Goal: Check status

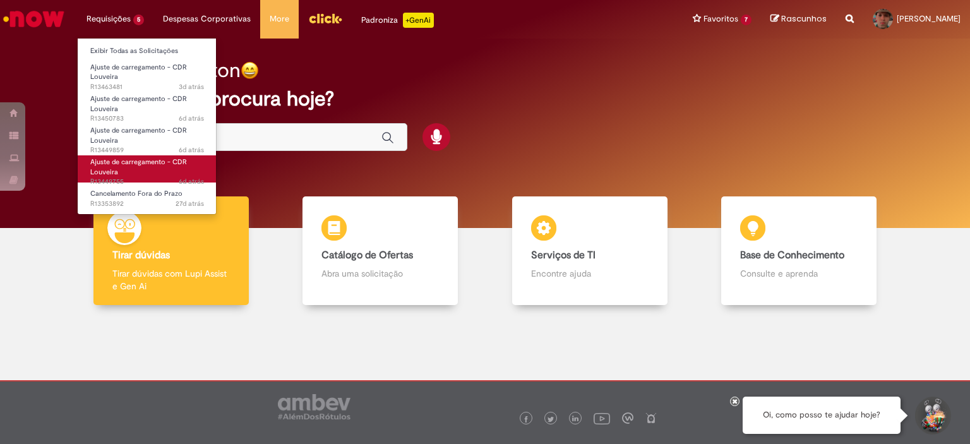
click at [148, 174] on link "Ajuste de carregamento - CDR Louveira 6d atrás 6 dias atrás R13449755" at bounding box center [147, 168] width 139 height 27
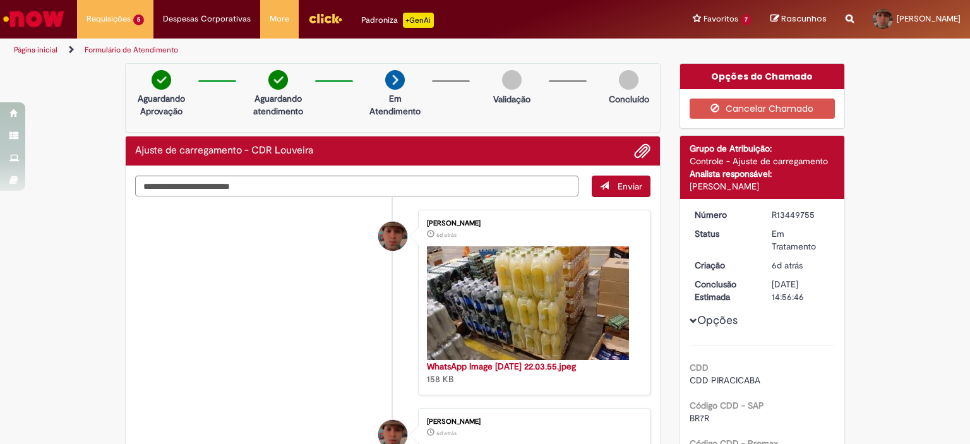
drag, startPoint x: 764, startPoint y: 284, endPoint x: 812, endPoint y: 282, distance: 47.4
click at [812, 282] on dd "[DATE] 14:56:46" at bounding box center [801, 290] width 78 height 25
copy div "[DATE]"
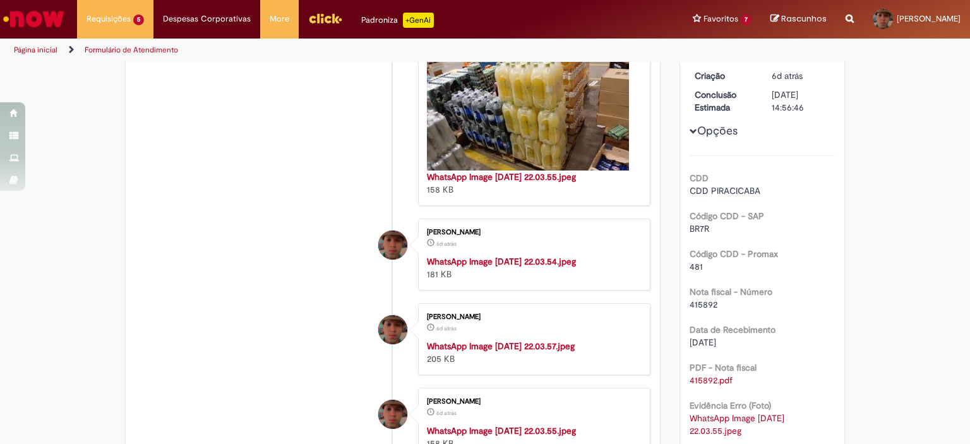
drag, startPoint x: 684, startPoint y: 343, endPoint x: 737, endPoint y: 341, distance: 53.0
click at [737, 341] on div "[DATE]" at bounding box center [762, 342] width 146 height 13
copy span "[DATE]"
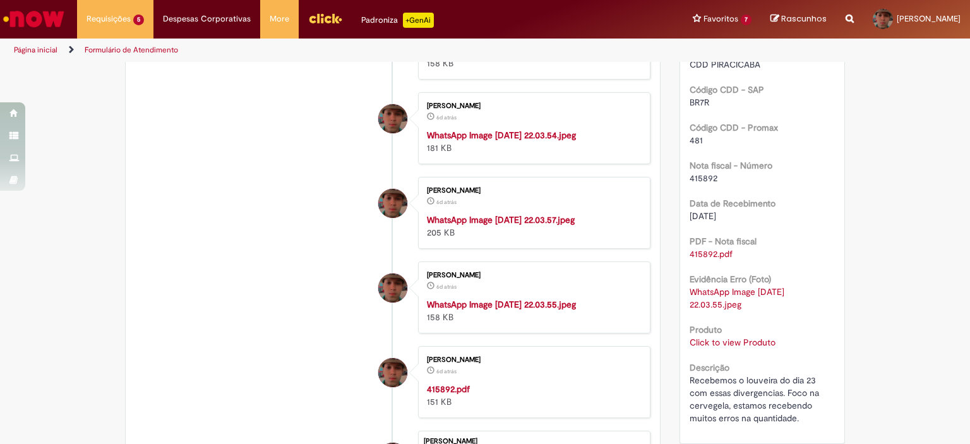
scroll to position [379, 0]
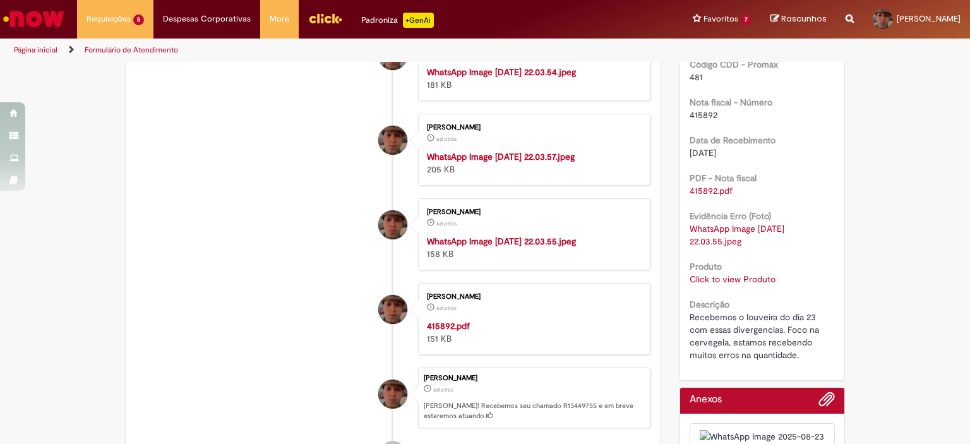
click at [729, 280] on link "Click to view Produto" at bounding box center [732, 278] width 86 height 11
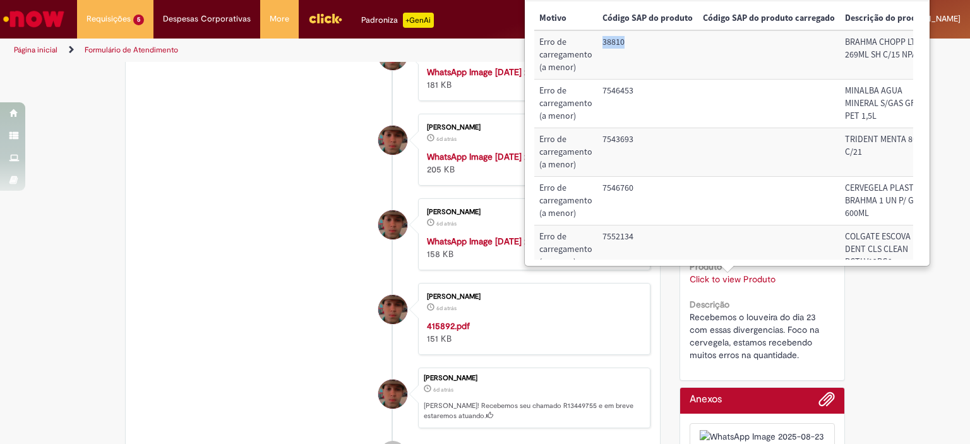
drag, startPoint x: 629, startPoint y: 37, endPoint x: 601, endPoint y: 38, distance: 27.8
click at [601, 38] on td "38810" at bounding box center [647, 54] width 100 height 49
copy td "38810"
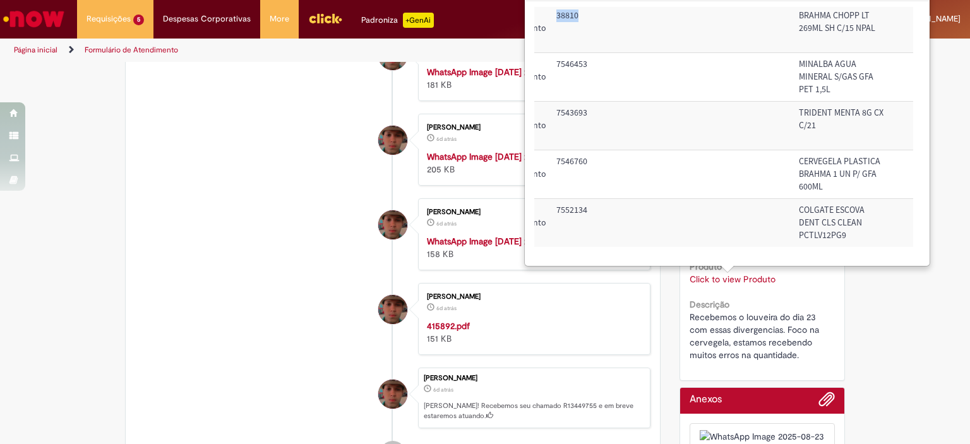
scroll to position [35, 0]
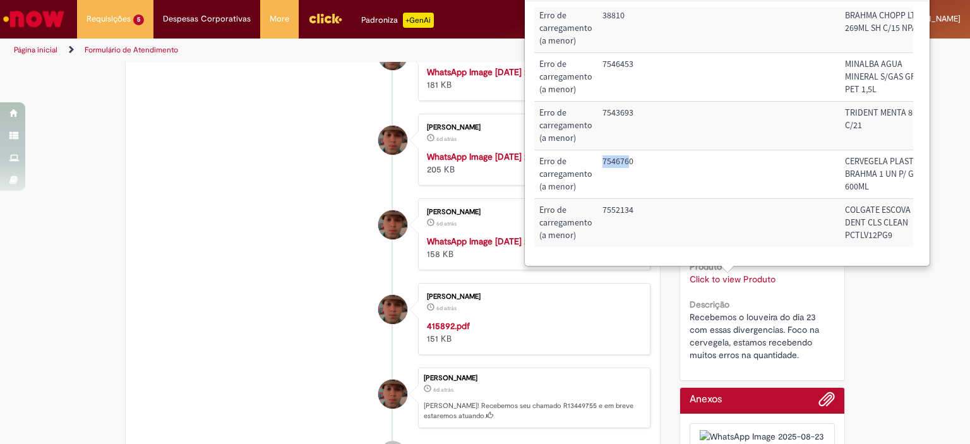
drag, startPoint x: 629, startPoint y: 155, endPoint x: 600, endPoint y: 156, distance: 29.1
click at [600, 156] on td "7546760" at bounding box center [647, 174] width 100 height 49
click at [598, 154] on td "7546760" at bounding box center [647, 174] width 100 height 49
drag, startPoint x: 599, startPoint y: 151, endPoint x: 631, endPoint y: 148, distance: 32.3
click at [631, 150] on td "7546760" at bounding box center [647, 174] width 100 height 49
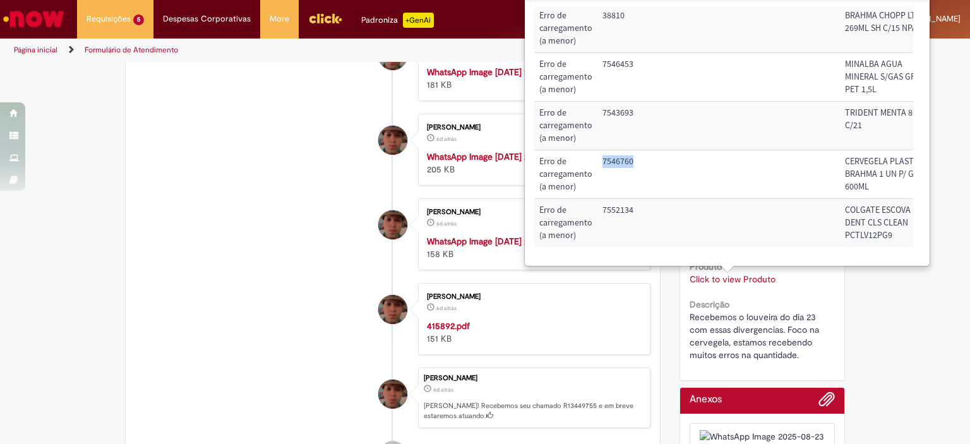
copy td "7546760"
click at [173, 101] on li "[PERSON_NAME] 6d atrás 6 dias atrás WhatsApp Image [DATE] 22.03.54.jpeg 181 KB" at bounding box center [392, 65] width 515 height 72
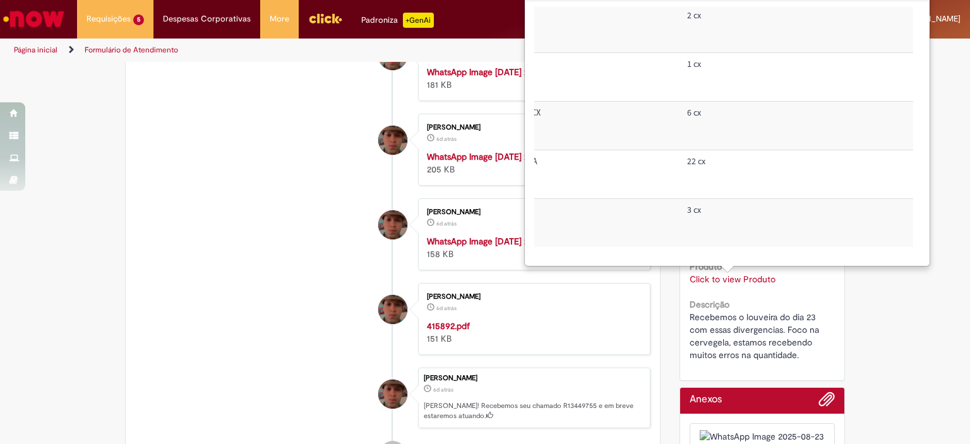
scroll to position [35, 412]
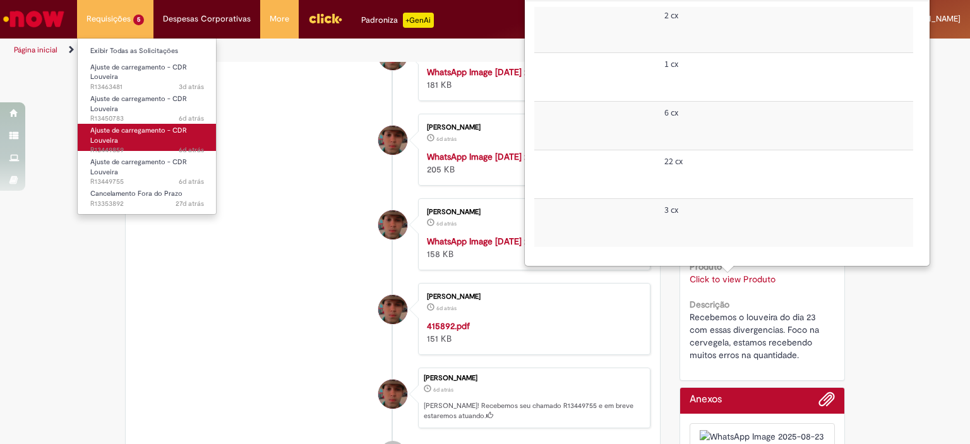
click at [141, 148] on span "6d atrás 6 dias atrás R13449859" at bounding box center [147, 150] width 114 height 10
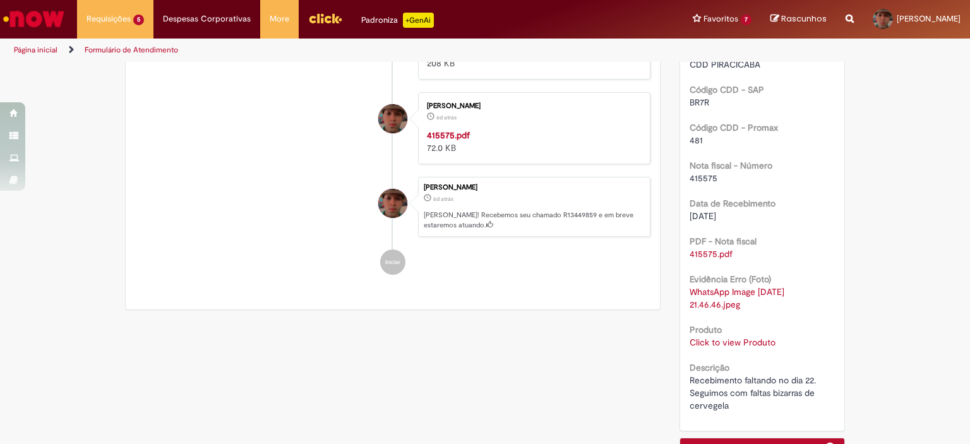
scroll to position [379, 0]
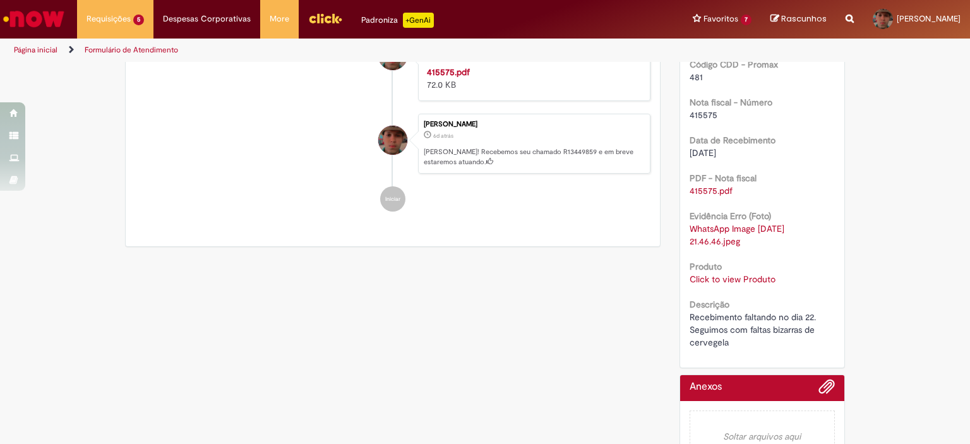
click at [728, 273] on link "Click to view Produto" at bounding box center [732, 278] width 86 height 11
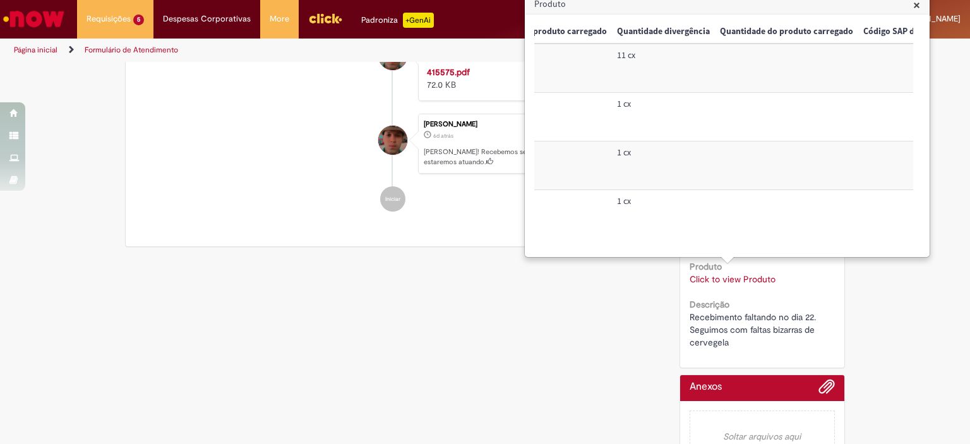
scroll to position [0, 456]
click at [589, 328] on div "Verificar Código de Barras Aguardando Aprovação Aguardando atendimento Em Atend…" at bounding box center [485, 81] width 739 height 794
click at [913, 3] on span "×" at bounding box center [916, 4] width 7 height 17
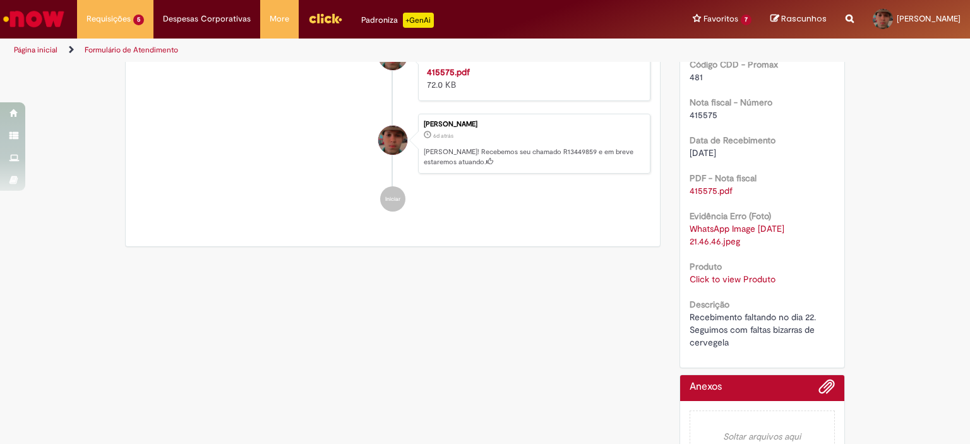
scroll to position [0, 0]
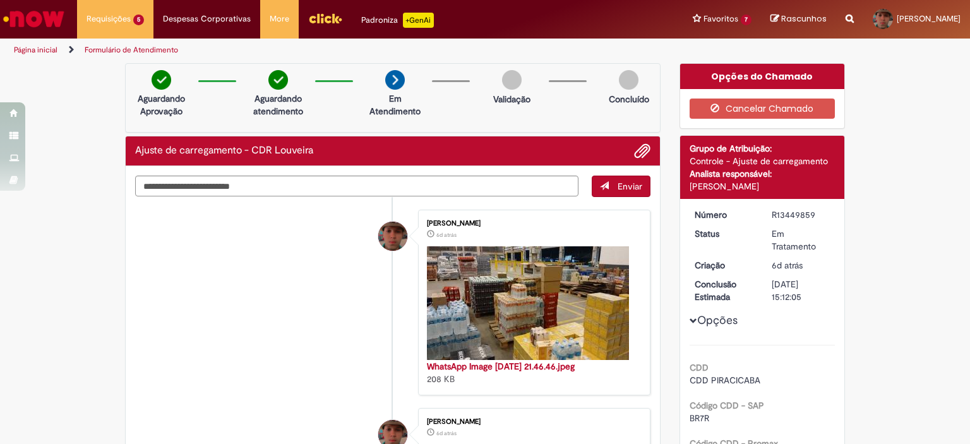
drag, startPoint x: 764, startPoint y: 213, endPoint x: 809, endPoint y: 212, distance: 45.5
click at [809, 212] on dd "R13449859" at bounding box center [801, 214] width 78 height 13
copy div "R13449859"
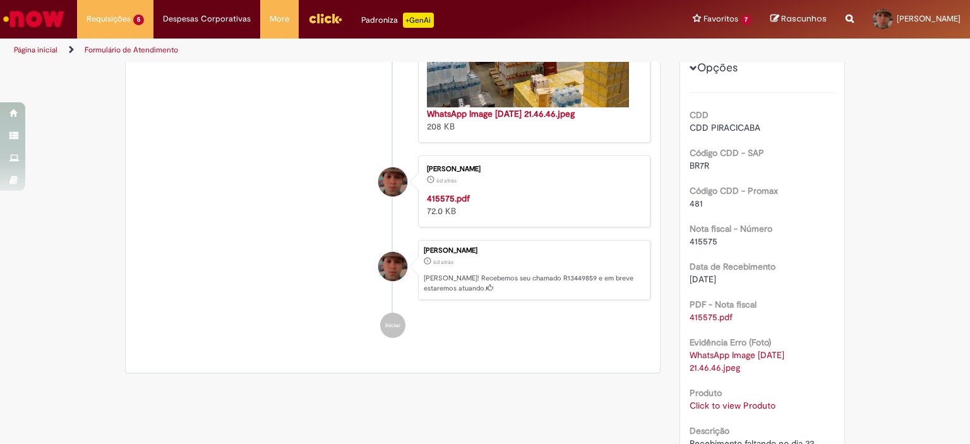
drag, startPoint x: 682, startPoint y: 280, endPoint x: 735, endPoint y: 280, distance: 53.7
click at [735, 280] on div "Número R13449859 Status Em Tratamento Criação 6d atrás 6 dias atrás Conclusão E…" at bounding box center [762, 219] width 165 height 547
copy span "[DATE]"
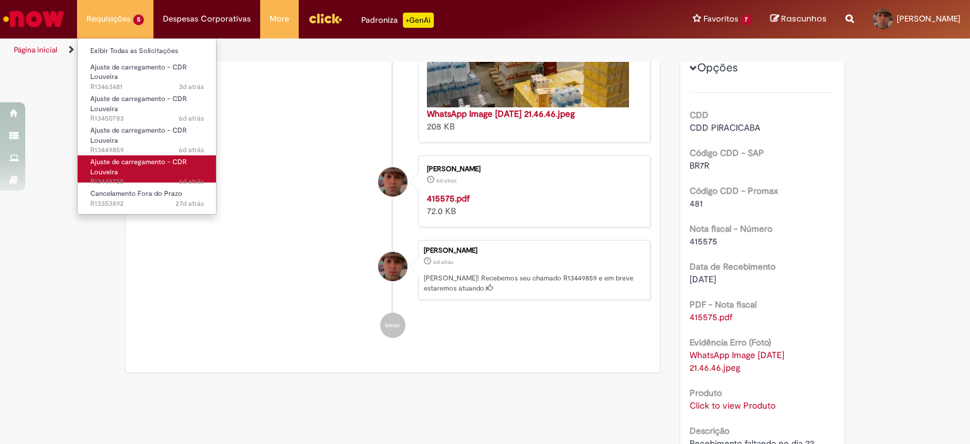
click at [146, 170] on link "Ajuste de carregamento - CDR Louveira 6d atrás 6 dias atrás R13449755" at bounding box center [147, 168] width 139 height 27
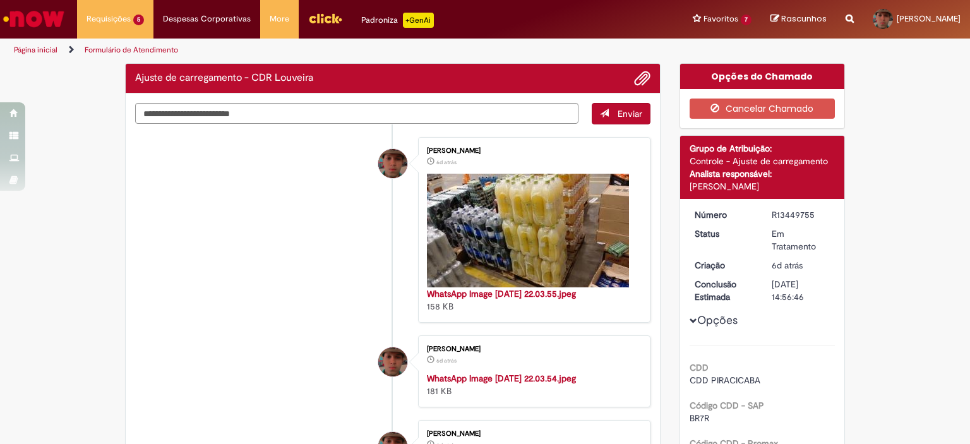
drag, startPoint x: 764, startPoint y: 215, endPoint x: 813, endPoint y: 211, distance: 48.8
click at [813, 211] on dd "R13449755" at bounding box center [801, 214] width 78 height 13
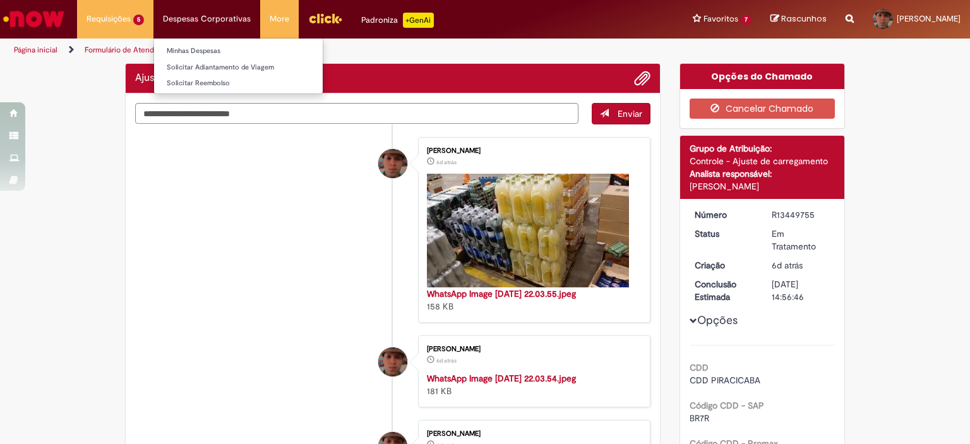
copy div "R13449755"
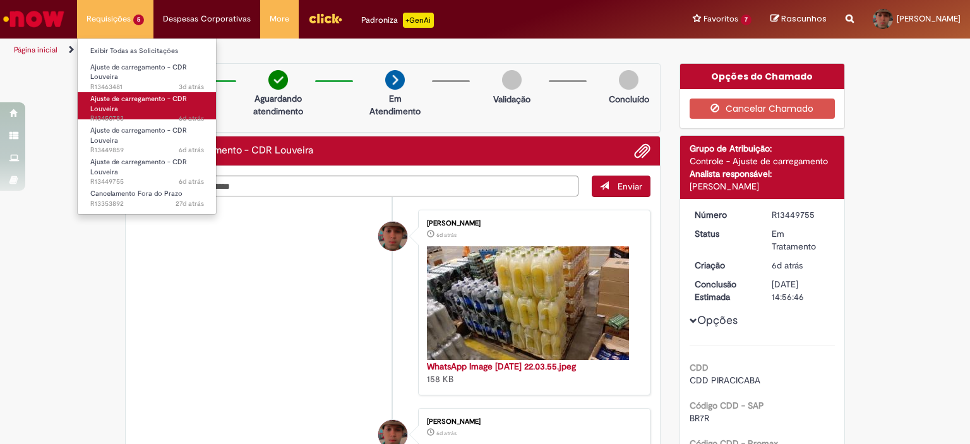
click at [146, 104] on link "Ajuste de carregamento - CDR Louveira 6d atrás 6 dias atrás R13450783" at bounding box center [147, 105] width 139 height 27
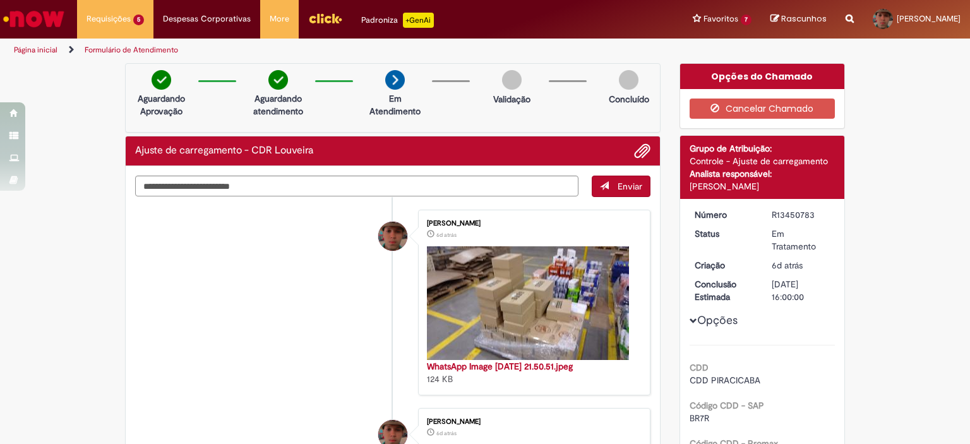
drag, startPoint x: 766, startPoint y: 212, endPoint x: 810, endPoint y: 211, distance: 44.2
click at [810, 211] on div "R13450783" at bounding box center [800, 214] width 59 height 13
copy div "R13450783"
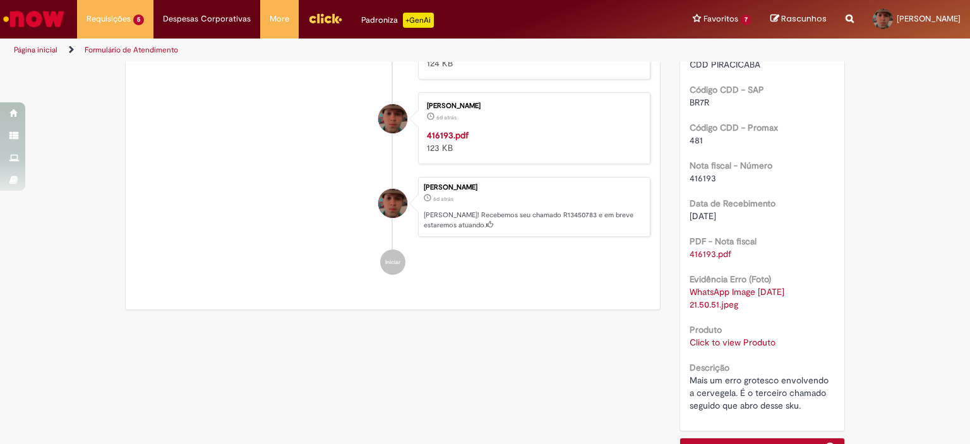
scroll to position [412, 0]
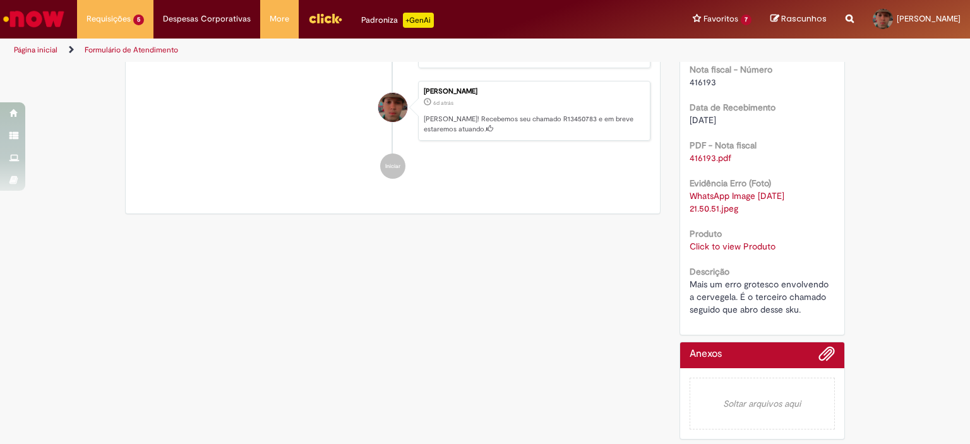
click at [733, 251] on link "Click to view Produto" at bounding box center [732, 245] width 86 height 11
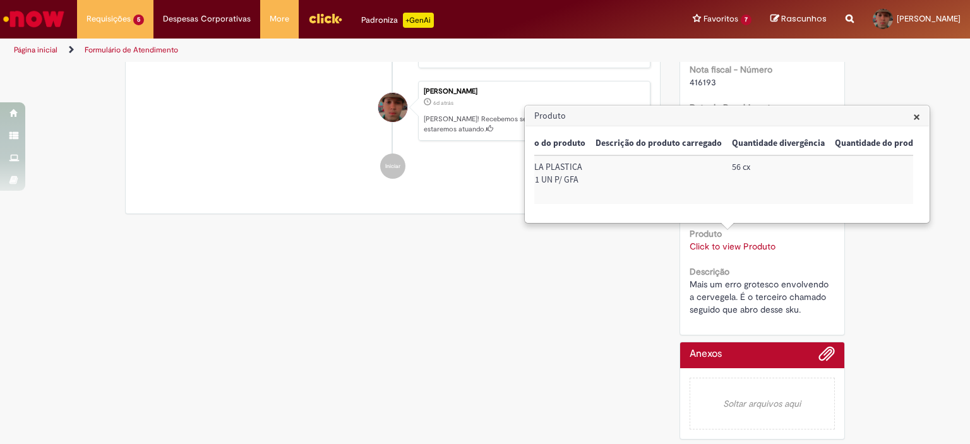
scroll to position [0, 353]
click at [474, 313] on div "Verificar Código de Barras Aguardando Aprovação Aguardando atendimento Em Atend…" at bounding box center [485, 49] width 739 height 794
click at [926, 112] on h3 "Produto" at bounding box center [726, 116] width 403 height 20
click at [919, 116] on span "×" at bounding box center [916, 116] width 7 height 17
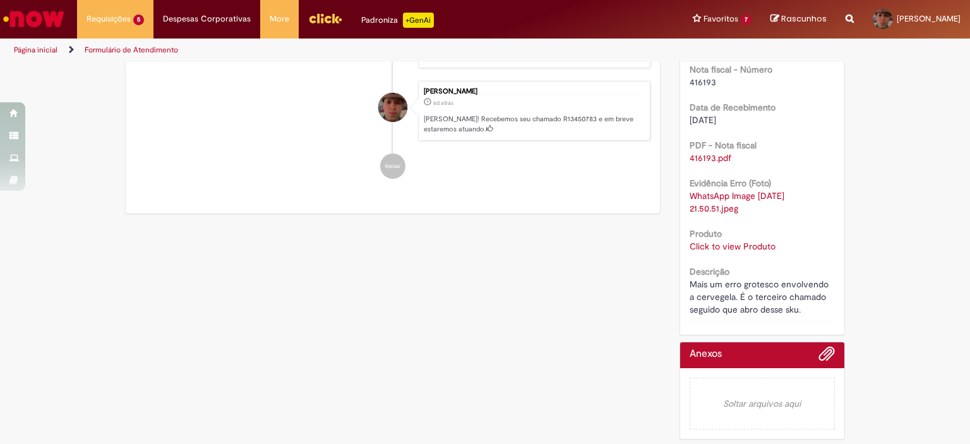
scroll to position [285, 0]
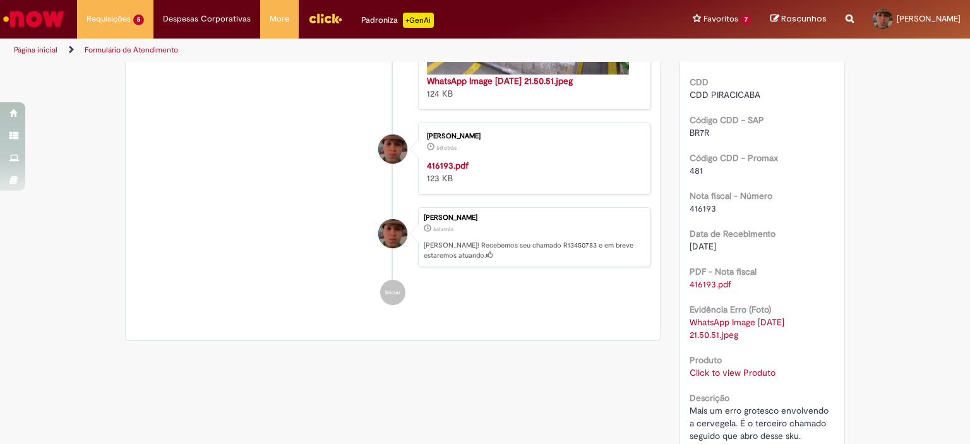
drag, startPoint x: 684, startPoint y: 246, endPoint x: 735, endPoint y: 246, distance: 51.8
click at [735, 246] on div "[DATE]" at bounding box center [762, 246] width 146 height 13
copy span "[DATE]"
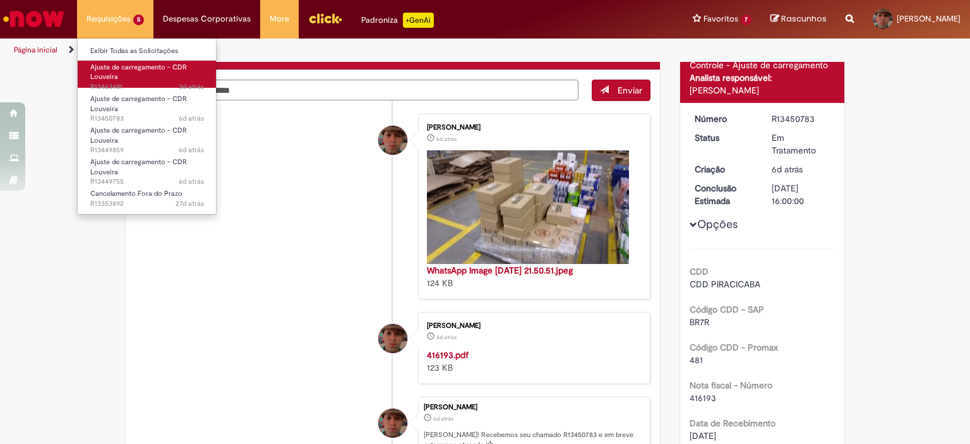
click at [122, 69] on span "Ajuste de carregamento - CDR Louveira" at bounding box center [138, 72] width 97 height 20
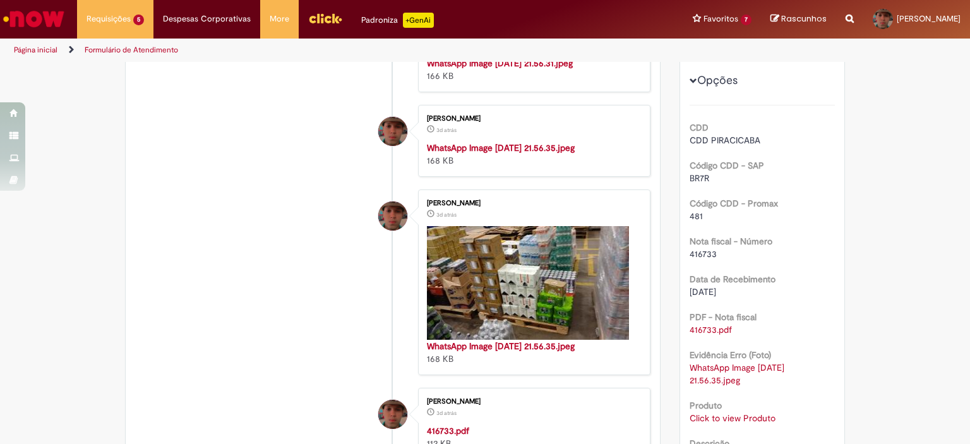
scroll to position [261, 0]
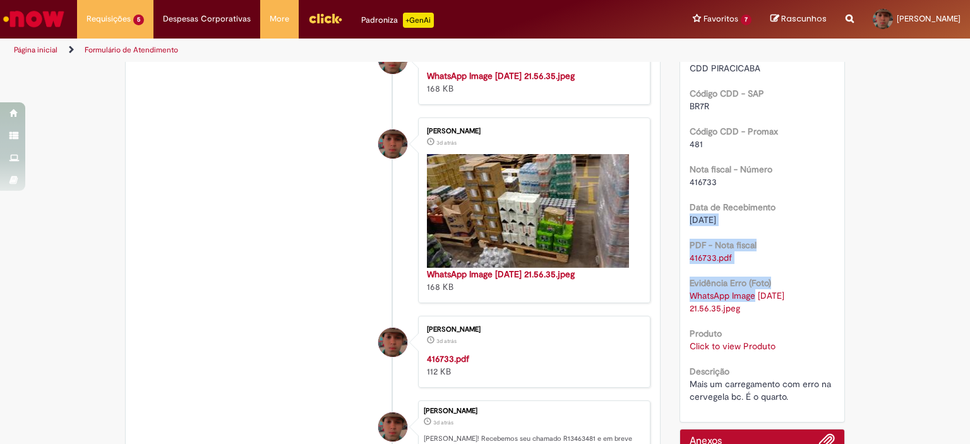
drag, startPoint x: 686, startPoint y: 290, endPoint x: 751, endPoint y: 292, distance: 65.1
click at [751, 292] on div "CDD CDD PIRACICABA Código CDD - SAP BR7R Código CDD - Promax 481 Nota fiscal - …" at bounding box center [762, 218] width 146 height 370
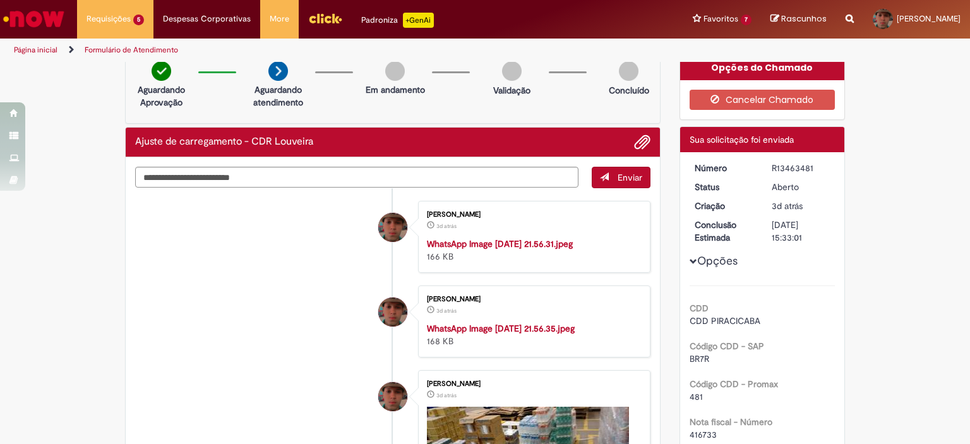
drag, startPoint x: 765, startPoint y: 167, endPoint x: 809, endPoint y: 167, distance: 43.6
click at [809, 167] on dd "R13463481" at bounding box center [801, 168] width 78 height 13
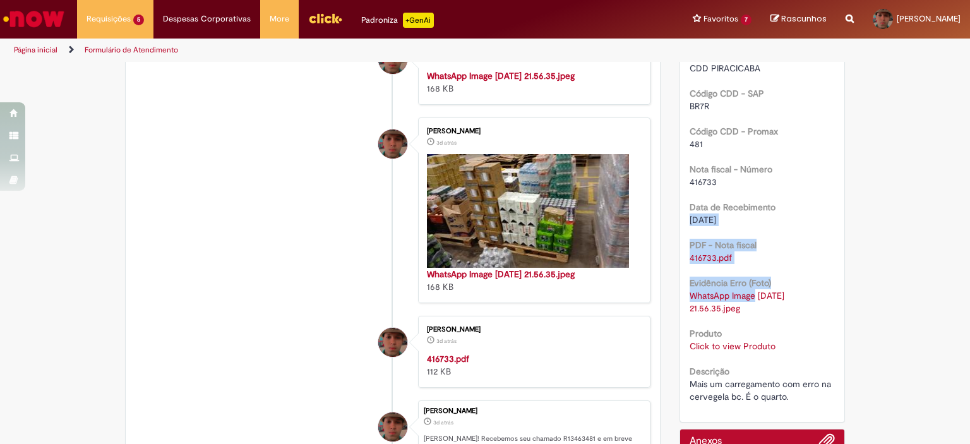
click at [739, 348] on link "Click to view Produto" at bounding box center [732, 345] width 86 height 11
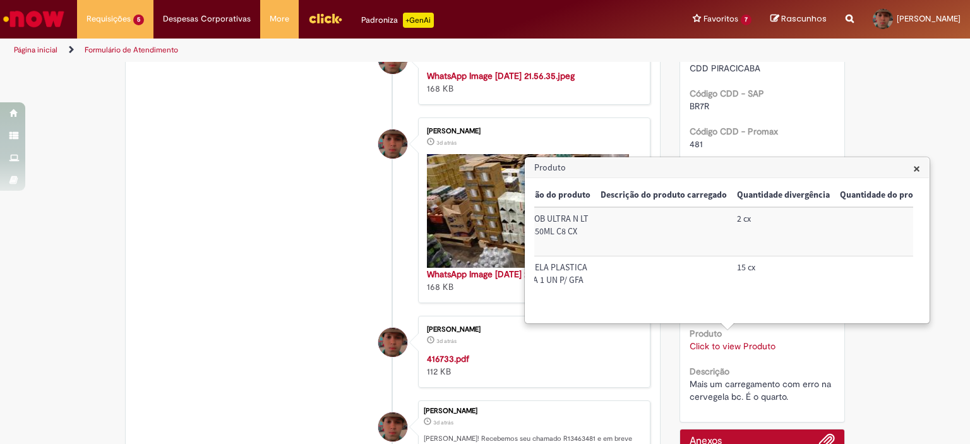
scroll to position [0, 381]
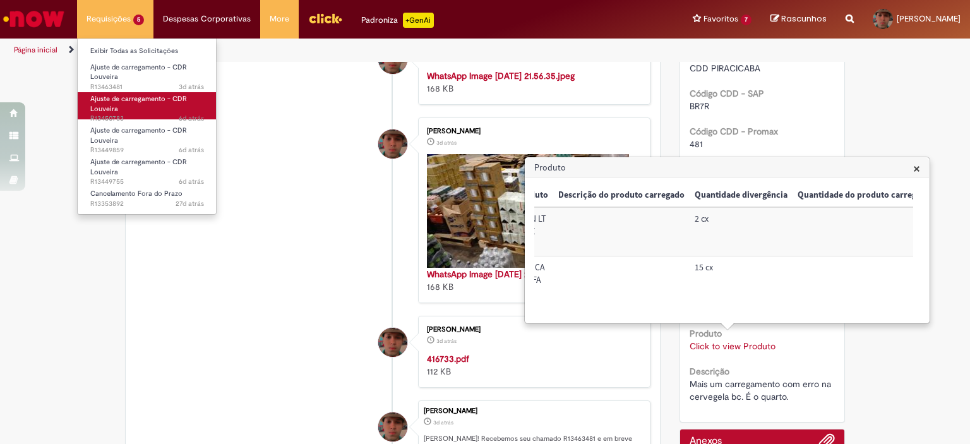
click at [111, 97] on span "Ajuste de carregamento - CDR Louveira" at bounding box center [138, 104] width 97 height 20
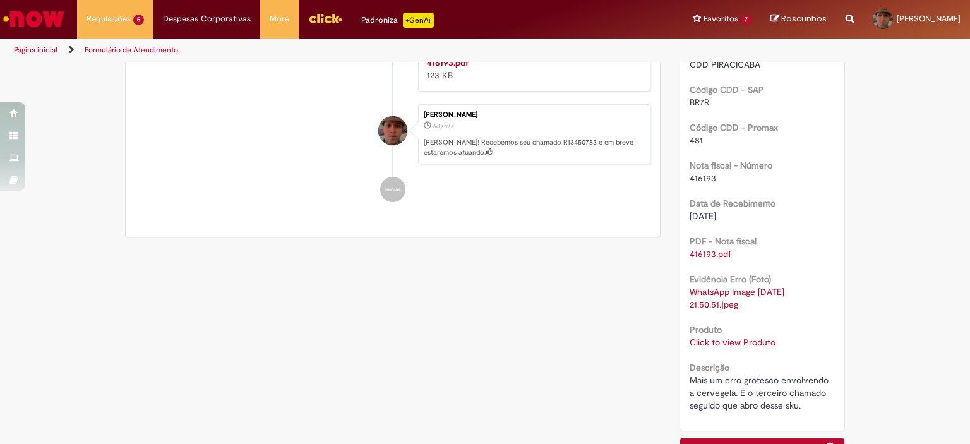
scroll to position [412, 0]
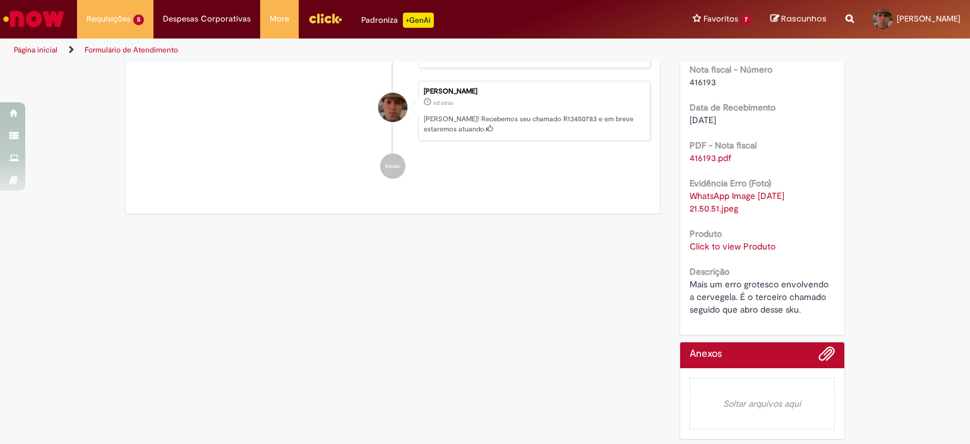
click at [723, 246] on link "Click to view Produto" at bounding box center [732, 245] width 86 height 11
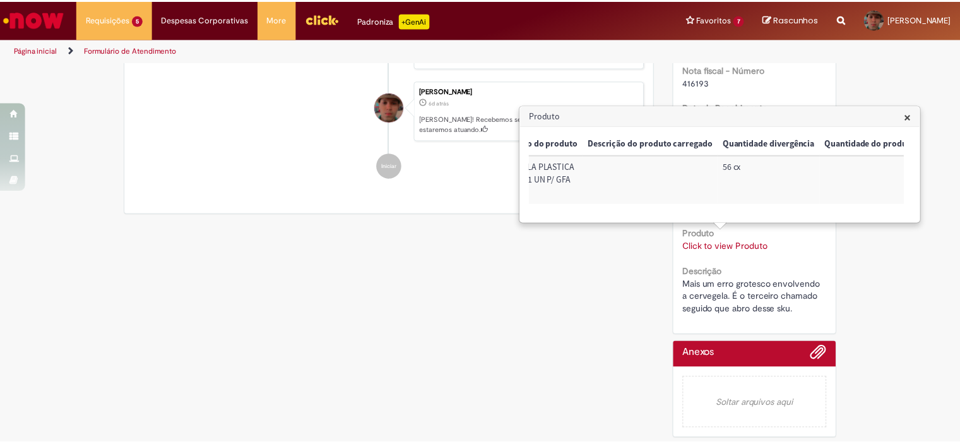
scroll to position [159, 0]
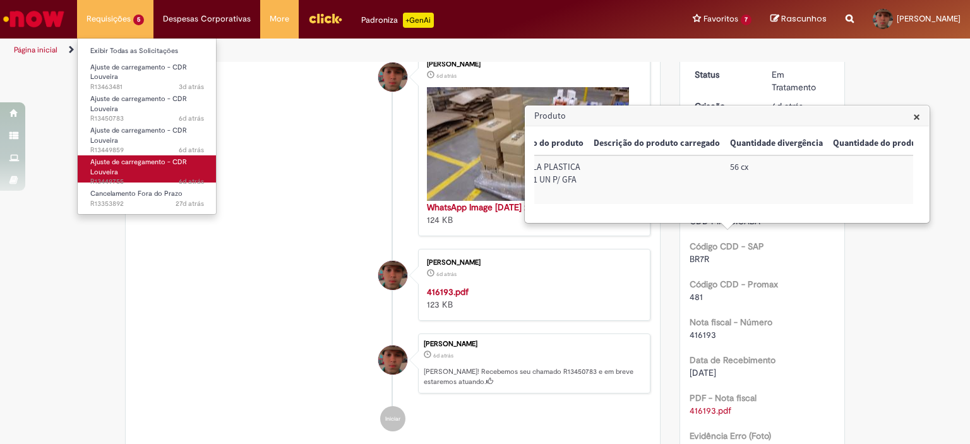
click at [143, 177] on span "6d atrás 6 dias atrás R13449755" at bounding box center [147, 182] width 114 height 10
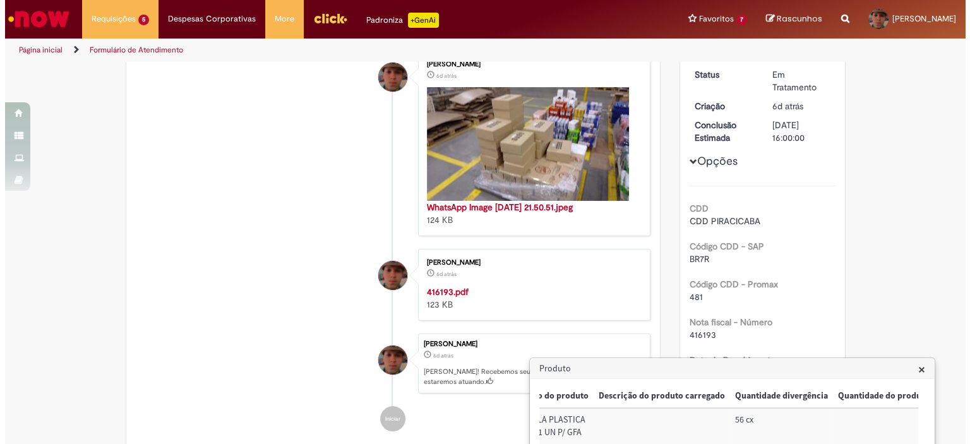
scroll to position [412, 0]
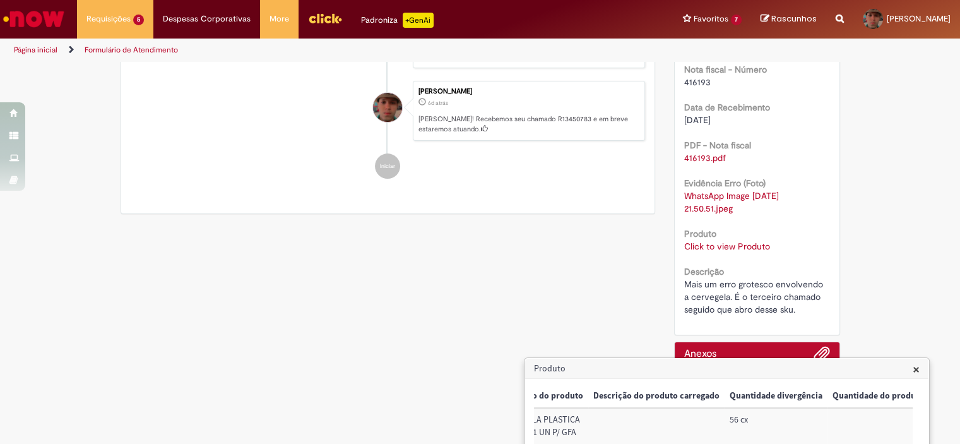
click at [916, 369] on span "×" at bounding box center [916, 368] width 7 height 17
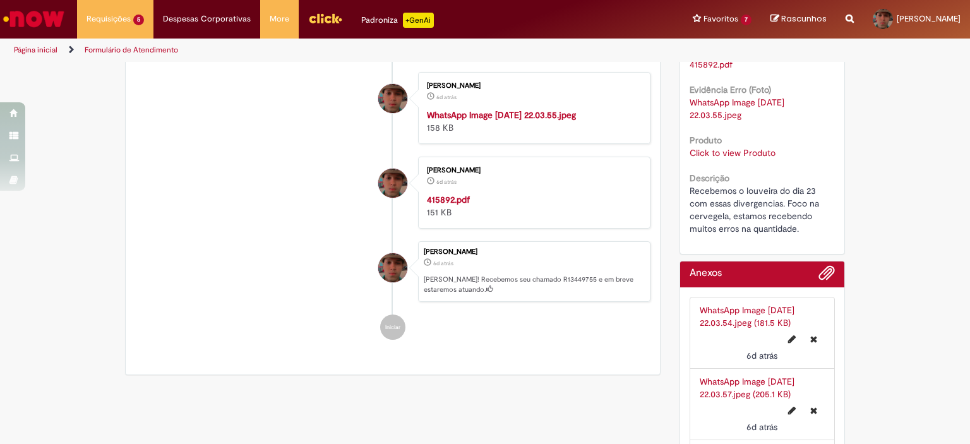
scroll to position [577, 0]
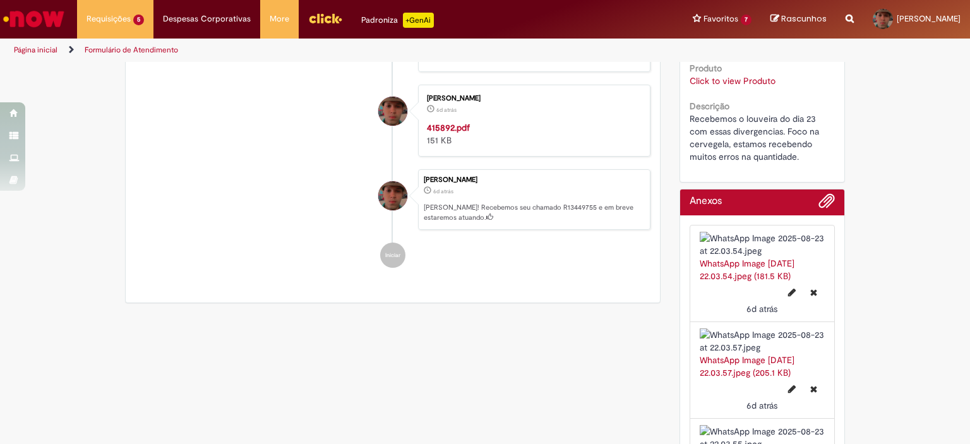
click at [746, 77] on link "Click to view Produto" at bounding box center [732, 80] width 86 height 11
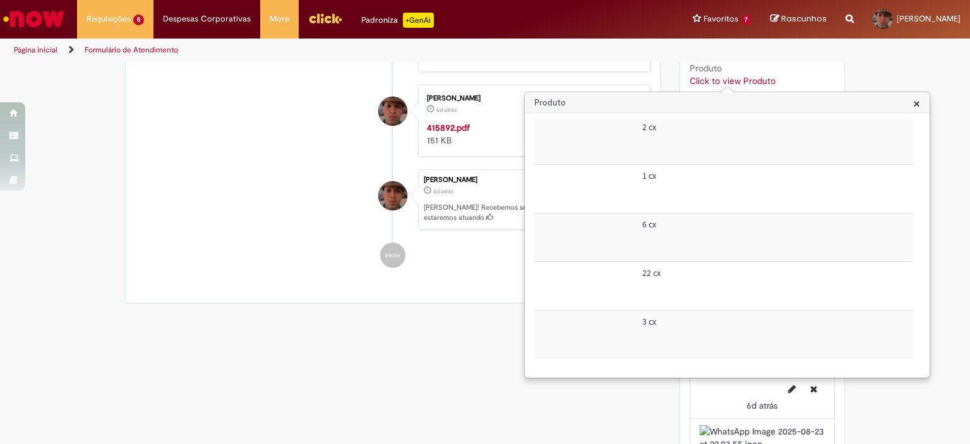
scroll to position [35, 435]
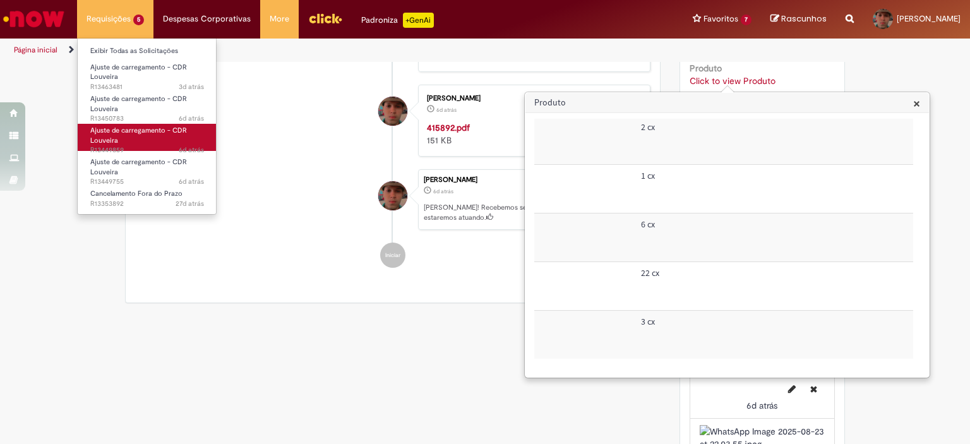
click at [149, 138] on link "Ajuste de carregamento - CDR Louveira 6d atrás 6 dias atrás R13449859" at bounding box center [147, 137] width 139 height 27
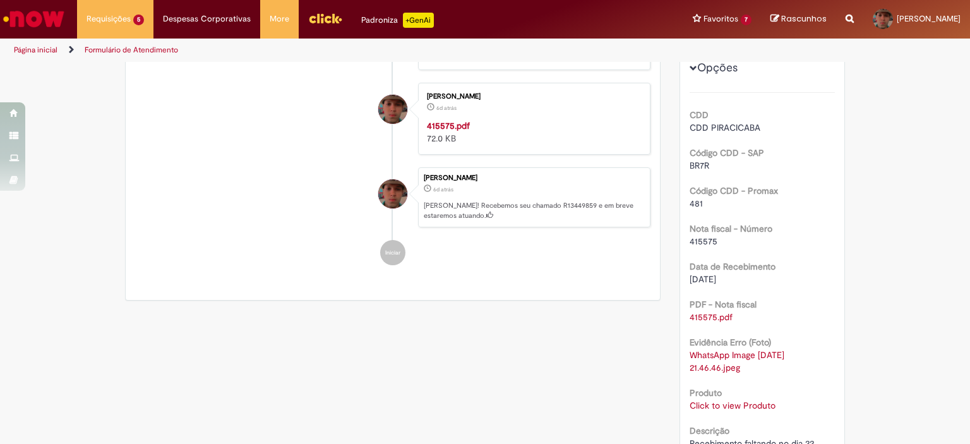
scroll to position [412, 0]
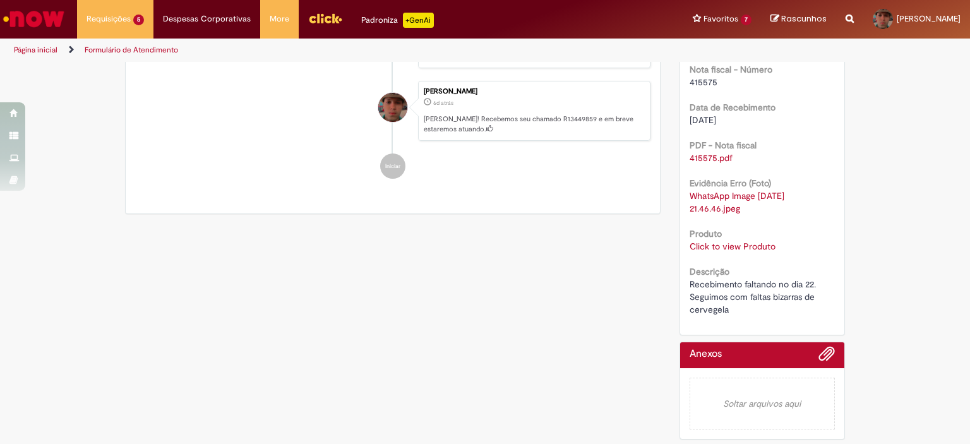
click at [721, 245] on link "Click to view Produto" at bounding box center [732, 245] width 86 height 11
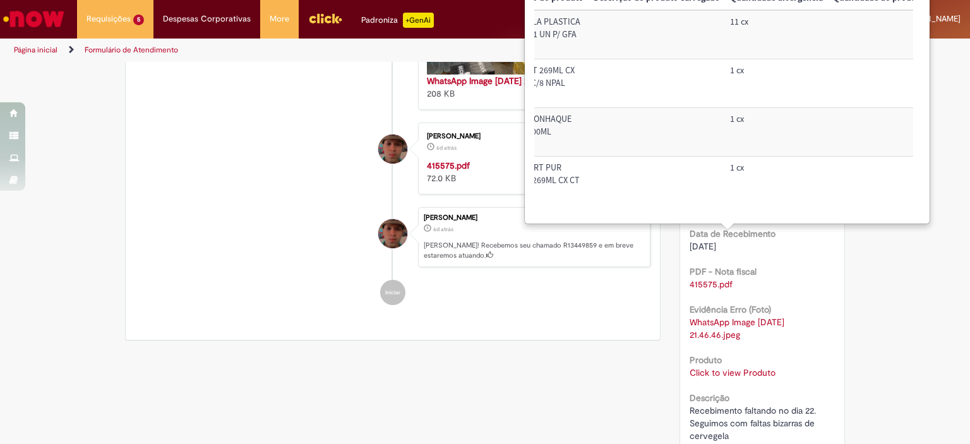
scroll to position [0, 360]
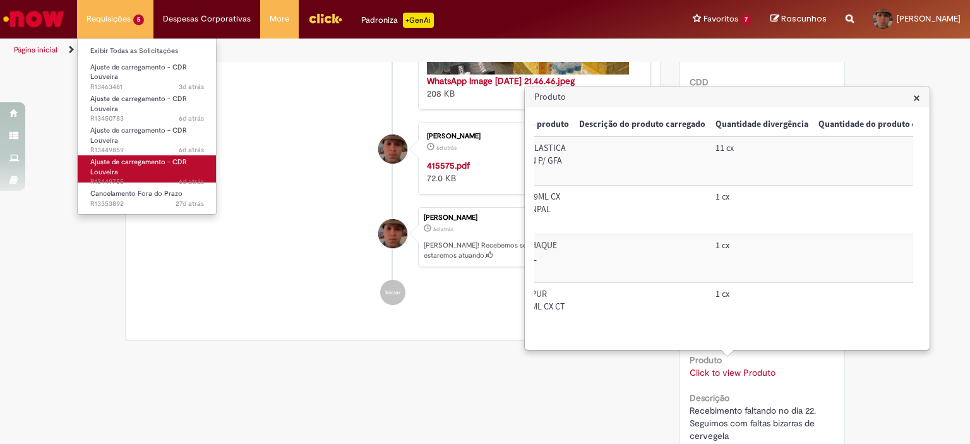
click at [138, 168] on link "Ajuste de carregamento - CDR Louveira 6d atrás 6 dias atrás R13449755" at bounding box center [147, 168] width 139 height 27
